Goal: Task Accomplishment & Management: Manage account settings

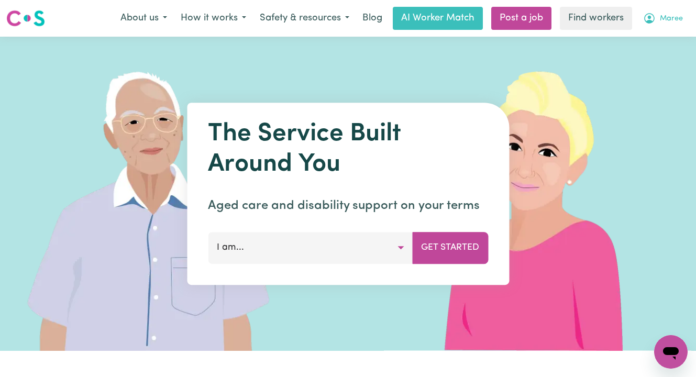
click at [668, 24] on span "Maree" at bounding box center [671, 19] width 23 height 12
click at [662, 64] on link "Logout" at bounding box center [647, 60] width 83 height 20
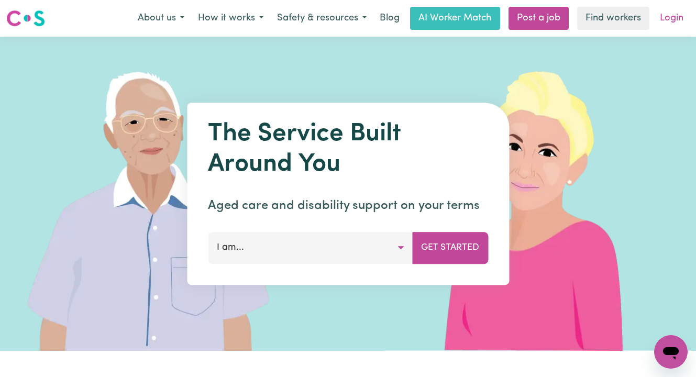
click at [680, 21] on link "Login" at bounding box center [671, 18] width 36 height 23
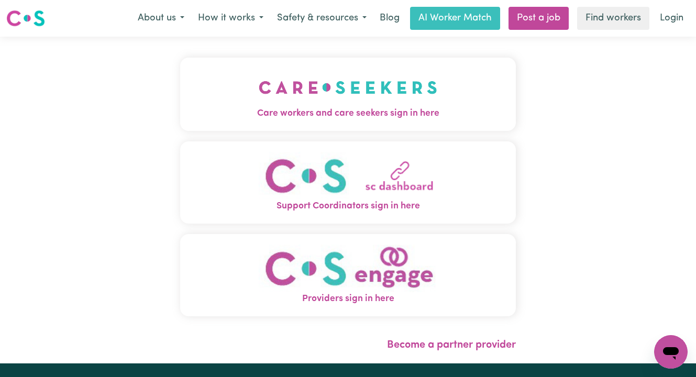
click at [237, 126] on button "Care workers and care seekers sign in here" at bounding box center [348, 94] width 336 height 73
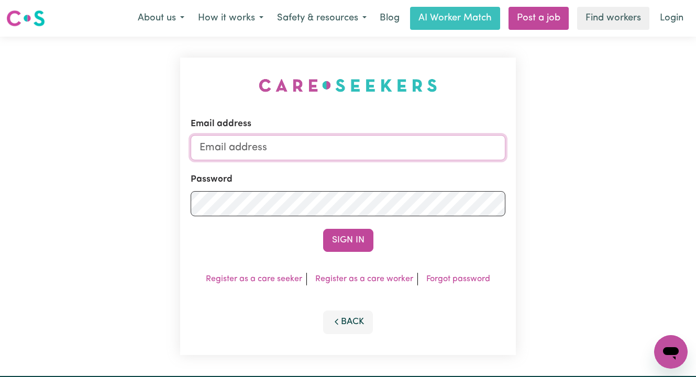
click at [293, 145] on input "Email address" at bounding box center [348, 147] width 315 height 25
type input "superuser~"
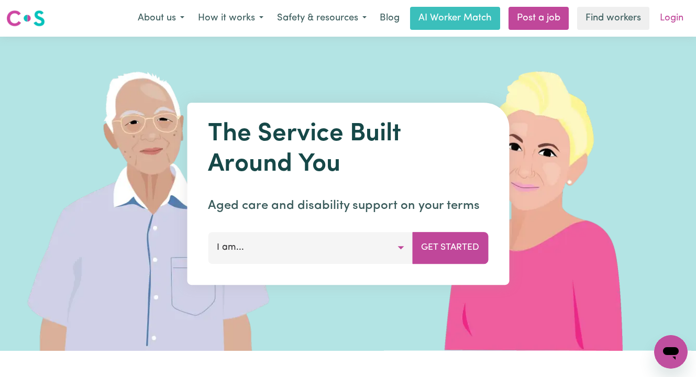
click at [672, 14] on link "Login" at bounding box center [671, 18] width 36 height 23
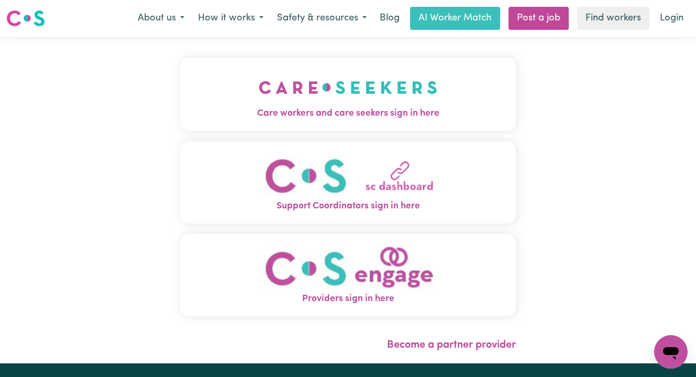
click at [350, 105] on img "Care workers and care seekers sign in here" at bounding box center [348, 87] width 178 height 39
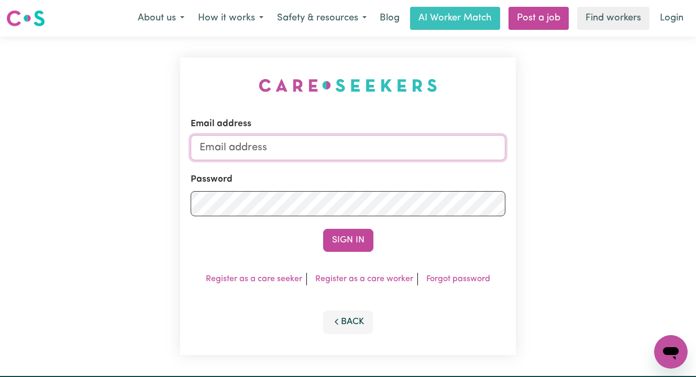
click at [361, 149] on input "Email address" at bounding box center [348, 147] width 315 height 25
paste input "amgibson@bigpond.com"
click at [256, 148] on input "superuser~ amgibson@bigpond.com" at bounding box center [348, 147] width 315 height 25
type input "superuser~amgibson@bigpond.com"
click at [323, 229] on button "Sign In" at bounding box center [348, 240] width 50 height 23
